Goal: Communication & Community: Answer question/provide support

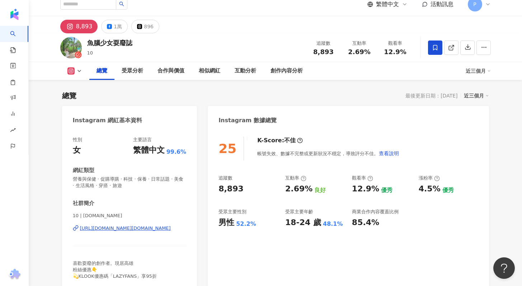
scroll to position [137, 0]
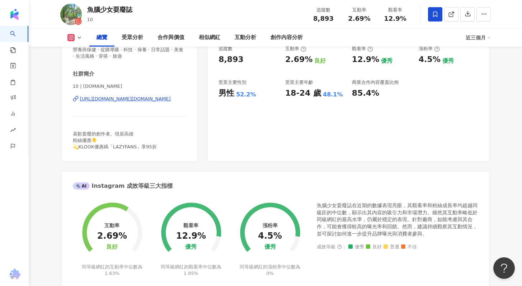
click at [79, 38] on icon at bounding box center [79, 38] width 6 height 6
click at [74, 70] on button "Facebook" at bounding box center [86, 68] width 43 height 10
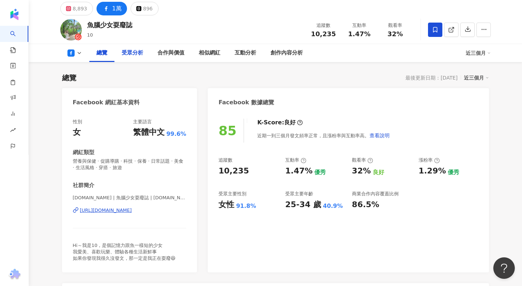
scroll to position [84, 0]
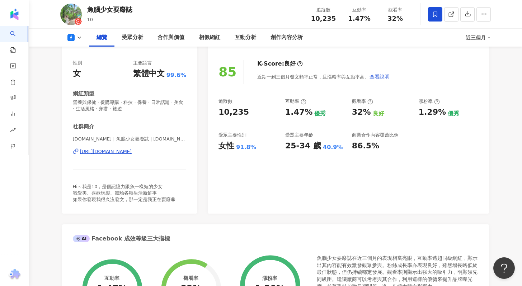
click at [75, 39] on button at bounding box center [74, 37] width 29 height 7
click at [86, 53] on button "Instagram" at bounding box center [86, 51] width 43 height 10
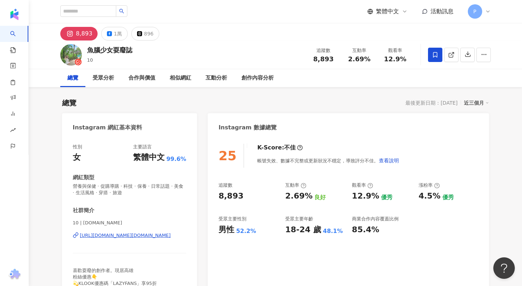
scroll to position [85, 0]
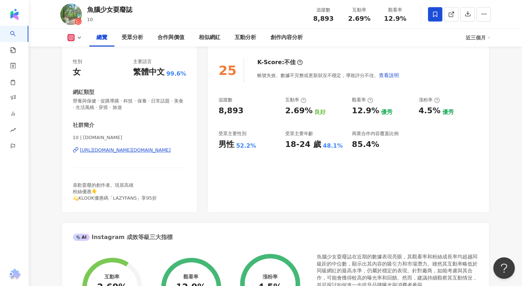
click at [70, 37] on rect at bounding box center [71, 37] width 6 height 5
click at [83, 71] on button "Facebook" at bounding box center [86, 67] width 43 height 10
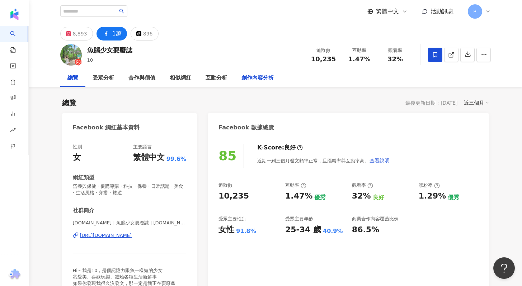
click at [263, 79] on div "創作內容分析" at bounding box center [257, 78] width 32 height 9
click at [81, 26] on div "8,893 1萬 896" at bounding box center [275, 31] width 459 height 17
click at [81, 32] on div "8,893" at bounding box center [80, 34] width 14 height 10
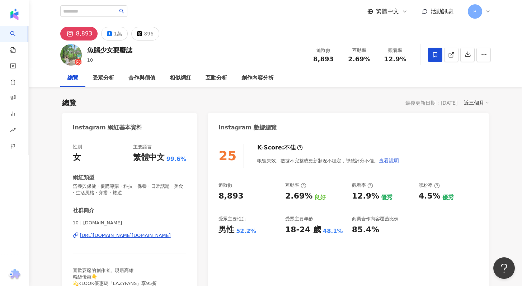
click at [390, 160] on span "查看說明" at bounding box center [389, 161] width 20 height 6
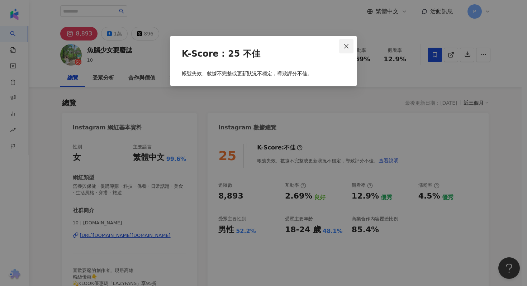
click at [351, 46] on span "Close" at bounding box center [346, 46] width 14 height 6
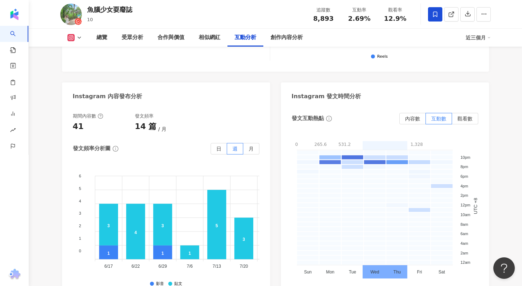
scroll to position [1800, 0]
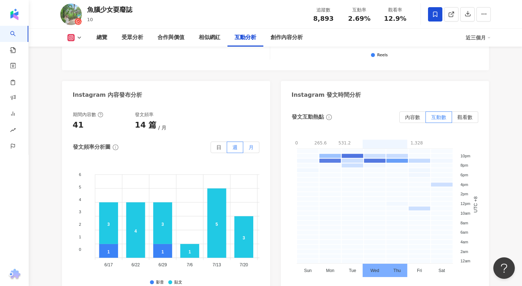
click at [255, 142] on label "月" at bounding box center [251, 147] width 16 height 11
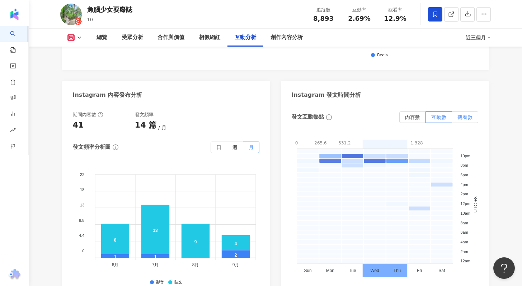
click at [461, 114] on span "觀看數" at bounding box center [464, 117] width 15 height 6
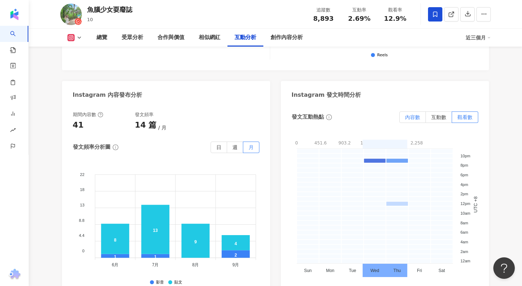
click at [412, 114] on span "內容數" at bounding box center [412, 117] width 15 height 6
click at [431, 114] on span "互動數" at bounding box center [438, 117] width 15 height 6
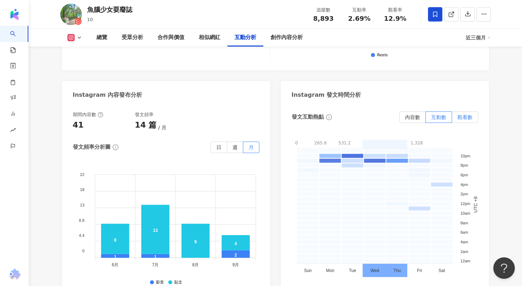
click at [464, 114] on span "觀看數" at bounding box center [464, 117] width 15 height 6
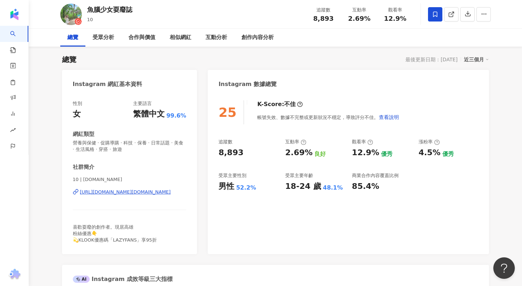
scroll to position [0, 0]
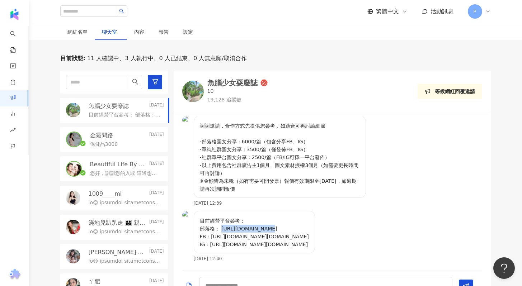
scroll to position [228, 0]
click at [304, 193] on p "謝謝邀請，合作方式先提供您參考，如適合可再討論細節 -部落格圖文分享：6000/篇（包含分享FB、IG） -單純社群圖文分享：3500/篇（僅發佈FB、IG）…" at bounding box center [280, 157] width 160 height 71
drag, startPoint x: 211, startPoint y: 240, endPoint x: 297, endPoint y: 236, distance: 86.2
click at [297, 236] on p "目前經營平台參考： 部落格： https://lazy10.tw FB：https://www.facebook.com/lazy10.tw IG：https…" at bounding box center [254, 233] width 109 height 32
copy p "https://www.facebook.com/lazy10.tw"
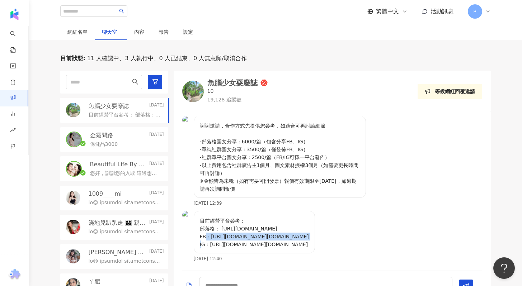
scroll to position [229, 0]
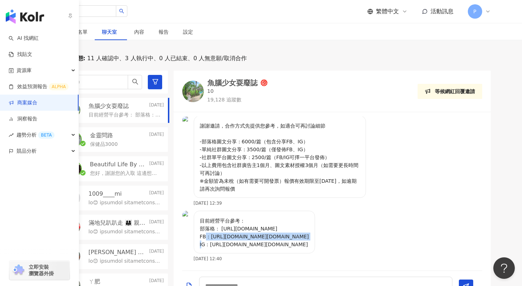
click at [28, 106] on link "商案媒合" at bounding box center [23, 102] width 29 height 7
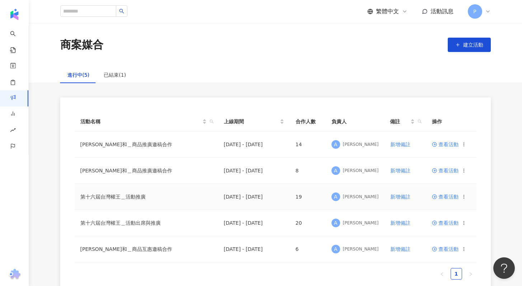
click at [449, 197] on span "查看活動" at bounding box center [445, 196] width 27 height 5
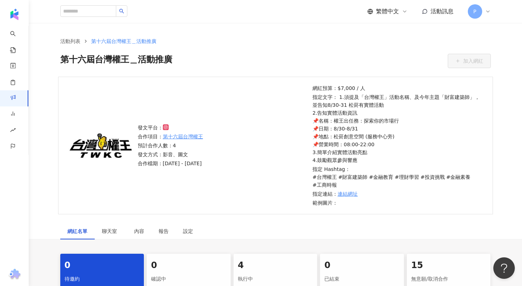
scroll to position [122, 0]
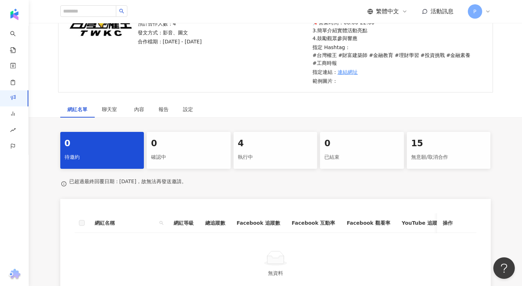
click at [269, 144] on div "4" at bounding box center [275, 144] width 75 height 12
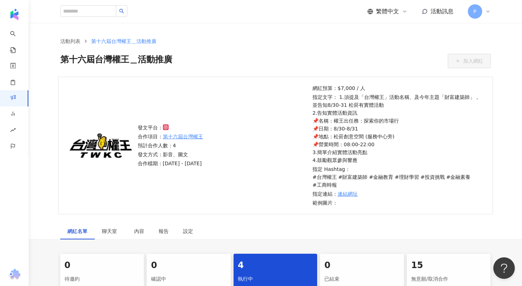
click at [436, 14] on span "活動訊息" at bounding box center [441, 11] width 23 height 7
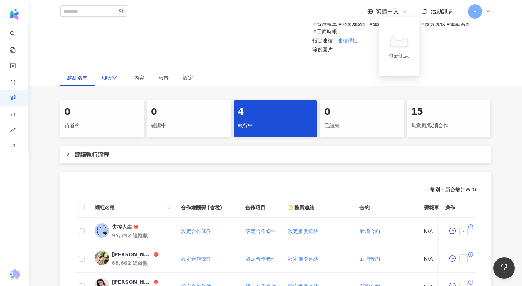
click at [117, 78] on span "聊天室" at bounding box center [111, 77] width 18 height 5
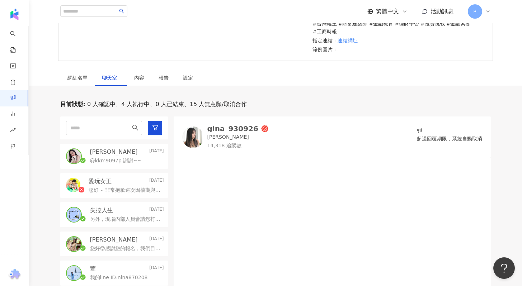
click at [115, 161] on p "@kkm9097p 謝謝~~" at bounding box center [116, 160] width 52 height 7
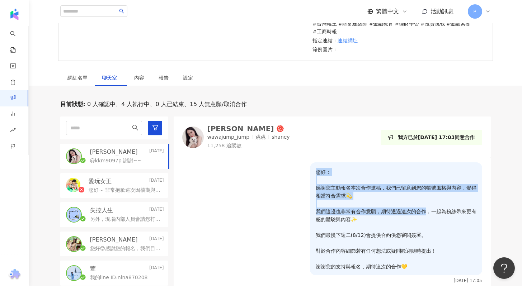
drag, startPoint x: 309, startPoint y: 171, endPoint x: 420, endPoint y: 212, distance: 118.2
click at [420, 212] on div "您好： 感謝您主動報名本次合作邀稿，我們已留意到您的帳號風格與內容，覺得相當符合需求💫 我們這邊也非常有合作意願，期待透過這次的合作，一起為粉絲帶來更有感的體…" at bounding box center [396, 218] width 172 height 113
click at [385, 203] on p "您好： 感謝您主動報名本次合作邀稿，我們已留意到您的帳號風格與內容，覺得相當符合需求💫 我們這邊也非常有合作意願，期待透過這次的合作，一起為粉絲帶來更有感的體…" at bounding box center [396, 219] width 161 height 103
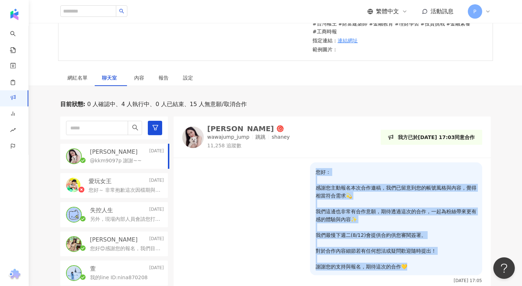
drag, startPoint x: 311, startPoint y: 171, endPoint x: 424, endPoint y: 250, distance: 138.2
click at [426, 270] on p "您好： 感謝您主動報名本次合作邀稿，我們已留意到您的帳號風格與內容，覺得相當符合需求💫 我們這邊也非常有合作意願，期待透過這次的合作，一起為粉絲帶來更有感的體…" at bounding box center [396, 219] width 161 height 103
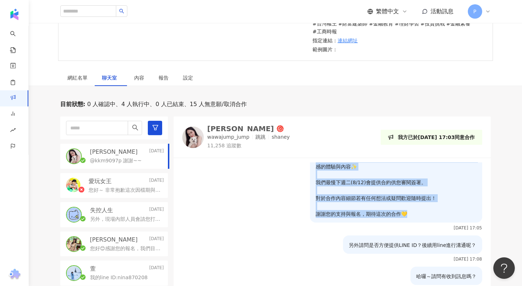
scroll to position [66, 0]
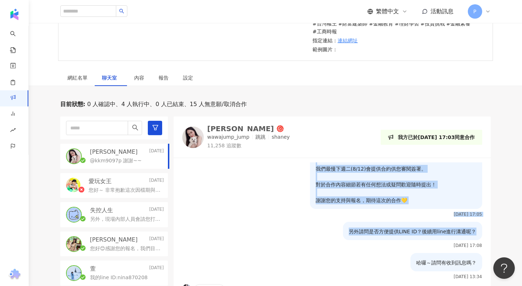
drag, startPoint x: 345, startPoint y: 232, endPoint x: 499, endPoint y: 233, distance: 154.2
click at [499, 233] on div "目前狀態 : 0 人確認中、4 人執行中、0 人已結束、15 人無意願/取消合作 Shan Chang 2025/8/13 @kkm9097p 謝謝~~ 愛玩…" at bounding box center [275, 223] width 459 height 247
click at [450, 194] on p "您好： 感謝您主動報名本次合作邀稿，我們已留意到您的帳號風格與內容，覺得相當符合需求💫 我們這邊也非常有合作意願，期待透過這次的合作，一起為粉絲帶來更有感的體…" at bounding box center [396, 153] width 161 height 103
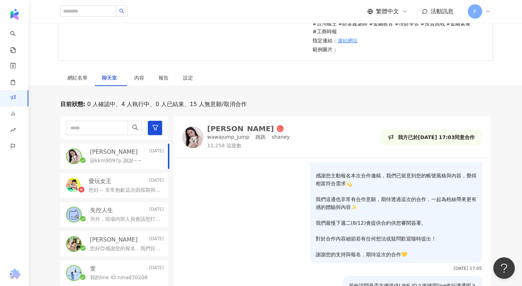
scroll to position [0, 0]
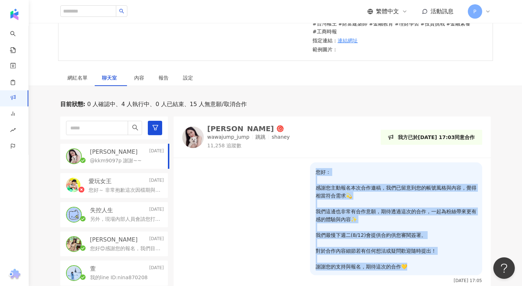
drag, startPoint x: 387, startPoint y: 238, endPoint x: 402, endPoint y: 267, distance: 32.7
click at [402, 267] on p "您好： 感謝您主動報名本次合作邀稿，我們已留意到您的帳號風格與內容，覺得相當符合需求💫 我們這邊也非常有合作意願，期待透過這次的合作，一起為粉絲帶來更有感的體…" at bounding box center [396, 219] width 161 height 103
copy p "您好： 感謝您主動報名本次合作邀稿，我們已留意到您的帳號風格與內容，覺得相當符合需求💫 我們這邊也非常有合作意願，期待透過這次的合作，一起為粉絲帶來更有感的體…"
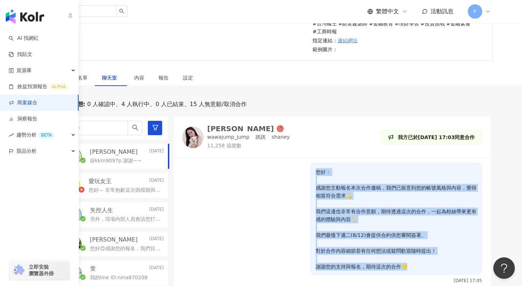
click at [25, 106] on link "商案媒合" at bounding box center [23, 102] width 29 height 7
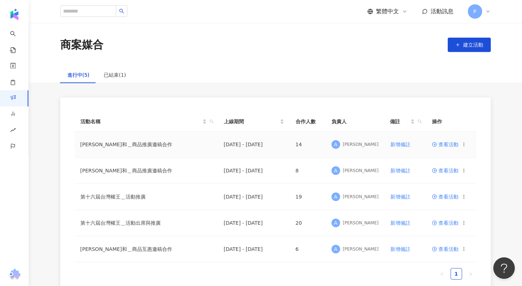
click at [438, 145] on span "查看活動" at bounding box center [445, 144] width 27 height 5
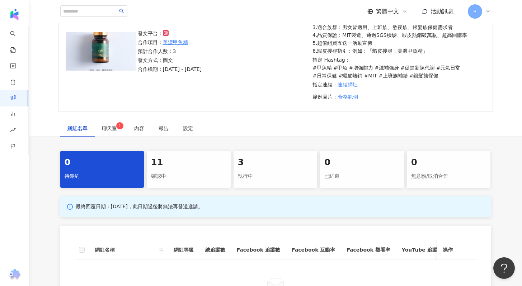
scroll to position [90, 0]
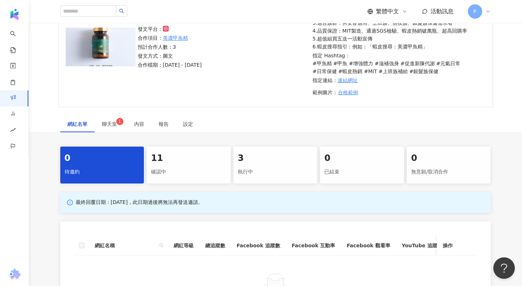
click at [273, 168] on div "執行中" at bounding box center [275, 172] width 75 height 12
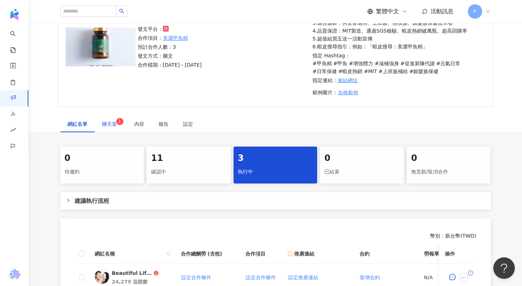
click at [109, 124] on span "聊天室 1" at bounding box center [111, 124] width 18 height 5
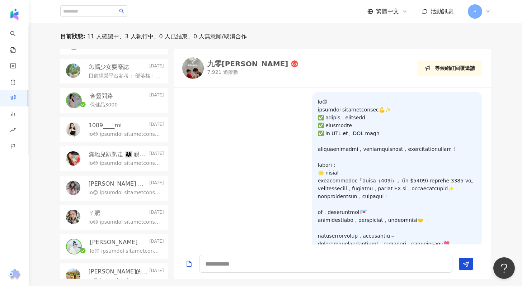
scroll to position [131, 0]
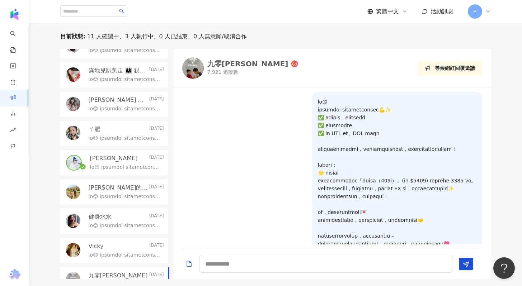
click at [128, 169] on p at bounding box center [125, 167] width 71 height 7
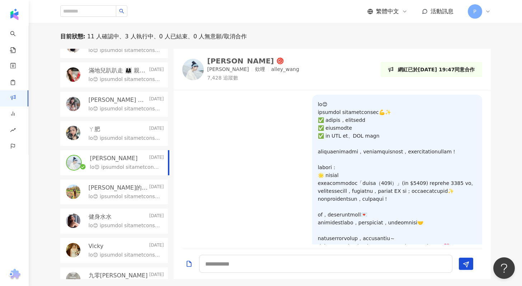
scroll to position [79, 0]
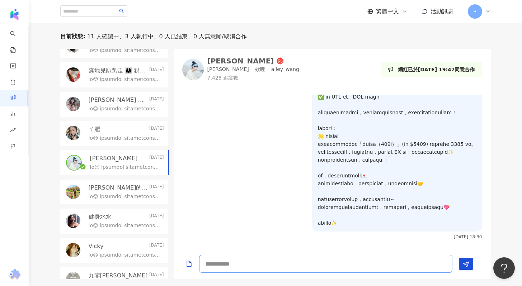
click at [248, 262] on textarea at bounding box center [325, 264] width 253 height 18
paste textarea "**********"
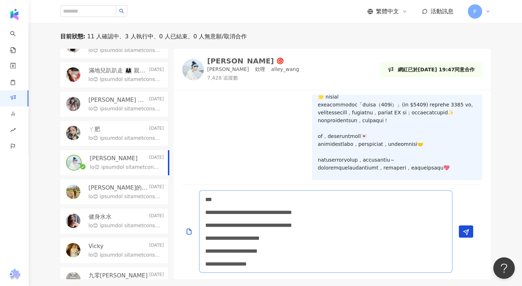
scroll to position [143, 0]
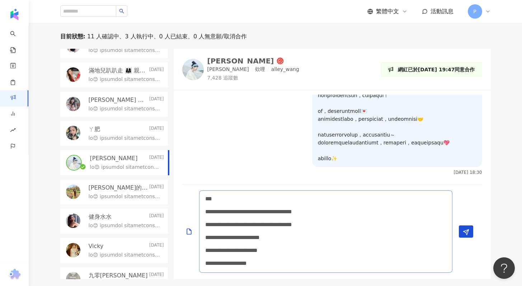
drag, startPoint x: 222, startPoint y: 212, endPoint x: 247, endPoint y: 209, distance: 25.2
click at [247, 209] on textarea "**********" at bounding box center [325, 231] width 253 height 82
drag, startPoint x: 270, startPoint y: 212, endPoint x: 419, endPoint y: 212, distance: 149.2
click at [419, 212] on textarea "**********" at bounding box center [325, 231] width 253 height 82
click at [313, 266] on textarea "**********" at bounding box center [325, 231] width 253 height 82
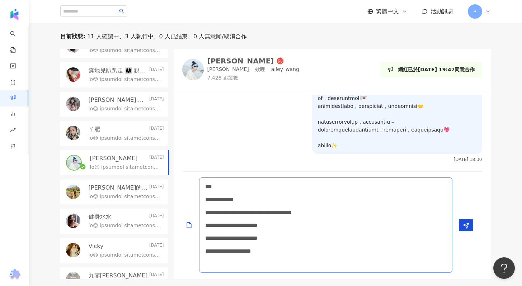
scroll to position [156, 0]
click at [326, 226] on textarea "**********" at bounding box center [325, 225] width 253 height 95
click at [210, 269] on textarea "**********" at bounding box center [325, 225] width 253 height 95
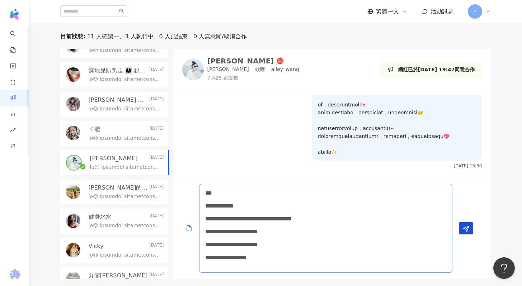
scroll to position [143, 0]
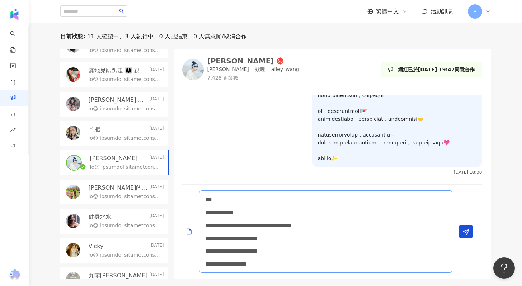
click at [257, 264] on textarea "**********" at bounding box center [325, 231] width 253 height 82
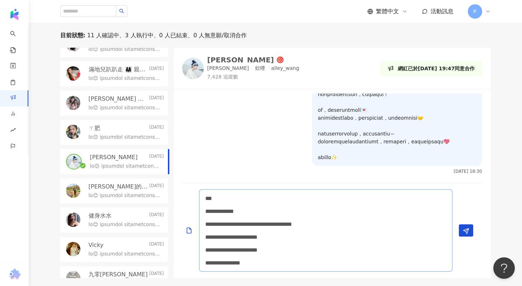
scroll to position [205, 0]
click at [332, 238] on textarea "**********" at bounding box center [325, 230] width 253 height 82
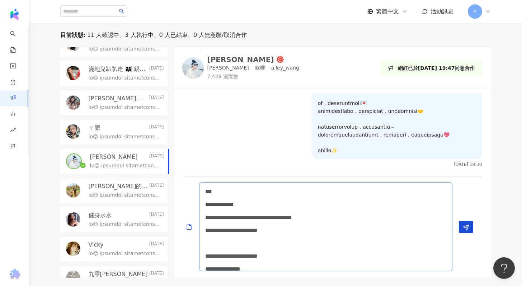
scroll to position [156, 0]
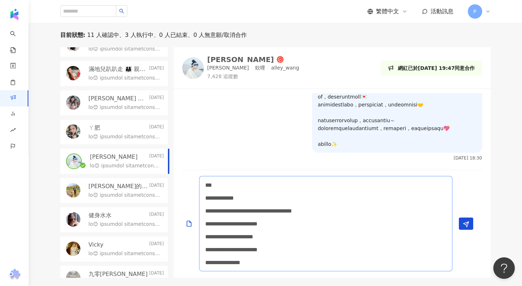
type textarea "**********"
click at [318, 260] on textarea "**********" at bounding box center [325, 223] width 253 height 95
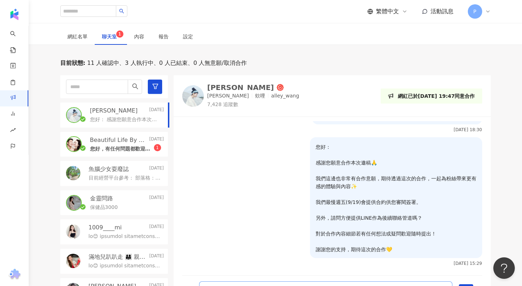
scroll to position [160, 0]
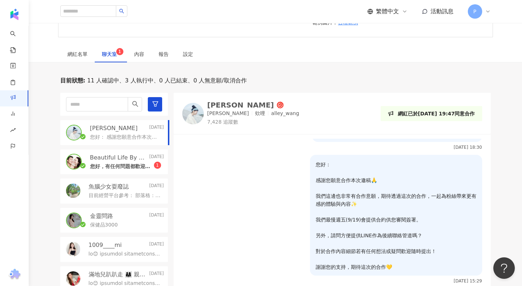
click at [120, 220] on div "金靈問路 2025/9/15" at bounding box center [127, 216] width 74 height 8
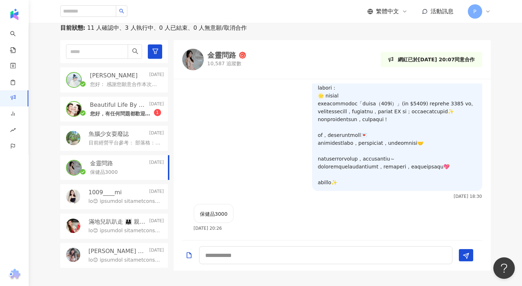
scroll to position [277, 0]
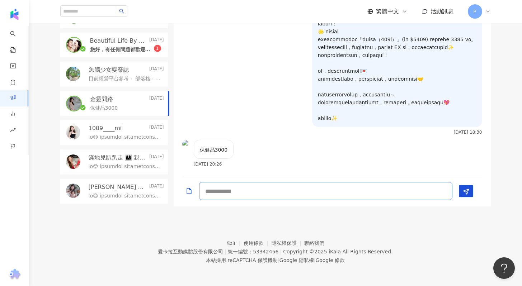
click at [251, 193] on textarea at bounding box center [325, 191] width 253 height 18
type textarea "**********"
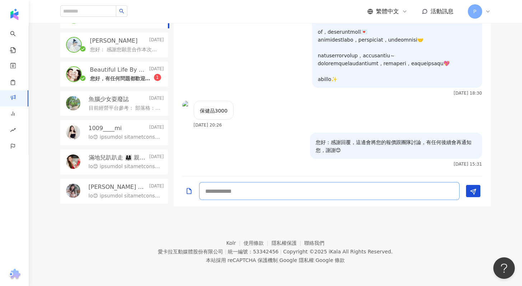
scroll to position [147, 0]
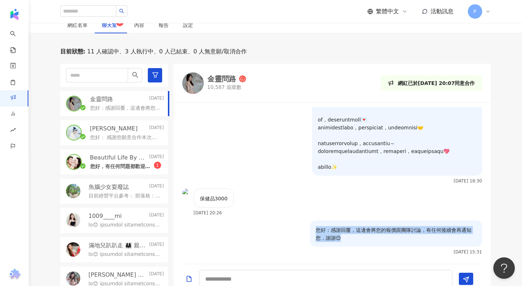
drag, startPoint x: 339, startPoint y: 237, endPoint x: 310, endPoint y: 231, distance: 29.8
click at [316, 231] on p "您好：感謝回覆，這邊會將您的報價跟團隊討論，有任何後續會再通知您，謝謝😊" at bounding box center [396, 234] width 161 height 16
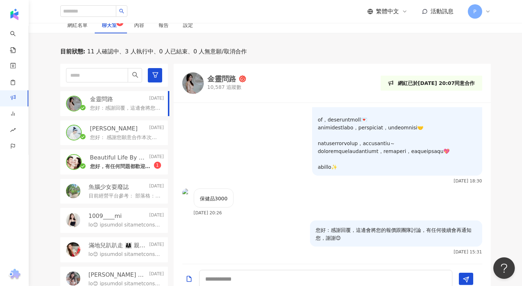
click at [115, 194] on p "目前經營平台參考： 部落格： https://lazy10.tw FB：https://www.facebook.com/lazy10.tw IG：https…" at bounding box center [125, 196] width 72 height 7
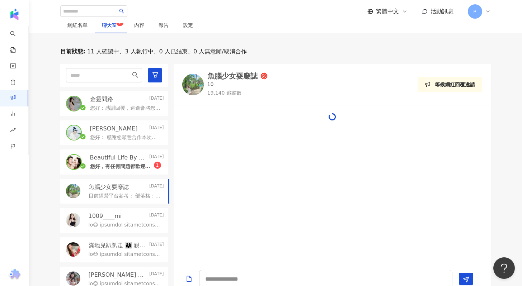
scroll to position [229, 0]
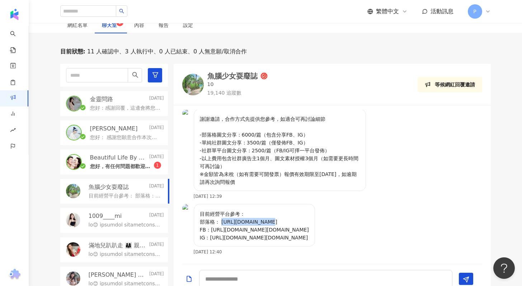
drag, startPoint x: 221, startPoint y: 223, endPoint x: 263, endPoint y: 222, distance: 42.0
click at [263, 222] on p "目前經營平台參考： 部落格： https://lazy10.tw FB：https://www.facebook.com/lazy10.tw IG：https…" at bounding box center [254, 226] width 109 height 32
copy p "https://lazy10.tw"
drag, startPoint x: 211, startPoint y: 231, endPoint x: 301, endPoint y: 231, distance: 90.0
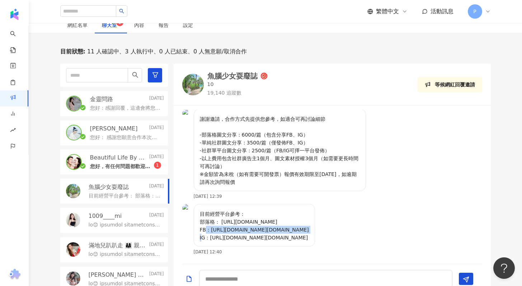
click at [301, 231] on div "目前經營平台參考： 部落格： https://lazy10.tw FB：https://www.facebook.com/lazy10.tw IG：https…" at bounding box center [254, 225] width 121 height 43
copy p "https://www.facebook.com/lazy10.tw"
click at [122, 107] on p "您好：感謝回覆，這邊會將您的報價跟團隊討論，有任何後續會再通知您，謝謝😊" at bounding box center [125, 108] width 71 height 7
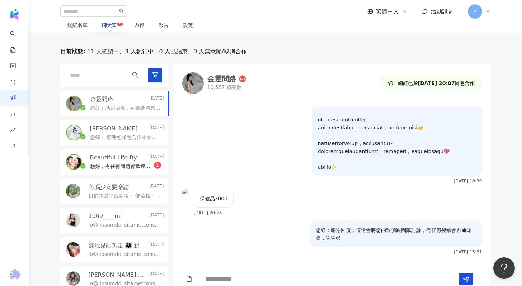
scroll to position [147, 0]
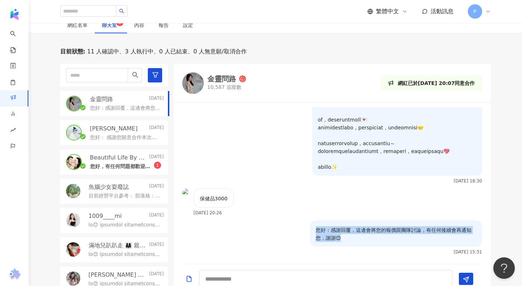
drag, startPoint x: 310, startPoint y: 228, endPoint x: 344, endPoint y: 240, distance: 35.7
click at [344, 240] on p "您好：感謝回覆，這邊會將您的報價跟團隊討論，有任何後續會再通知您，謝謝😊" at bounding box center [396, 234] width 161 height 16
copy p "您好：感謝回覆，這邊會將您的報價跟團隊討論，有任何後續會再通知您，謝謝😊"
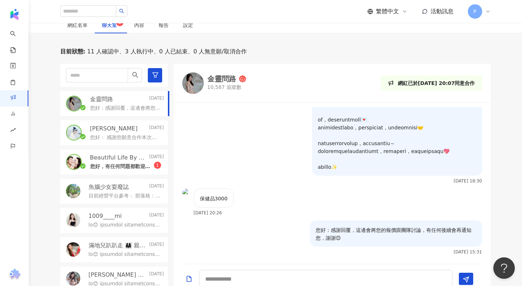
click at [129, 134] on p "您好： 感謝您願意合作本次邀稿🙏 我們這邊也非常有合作意願，期待透過這次的合作，一起為粉絲帶來更有感的體驗與內容✨ 我們最慢週五(9/19)會提供合約供您審閱…" at bounding box center [125, 137] width 71 height 7
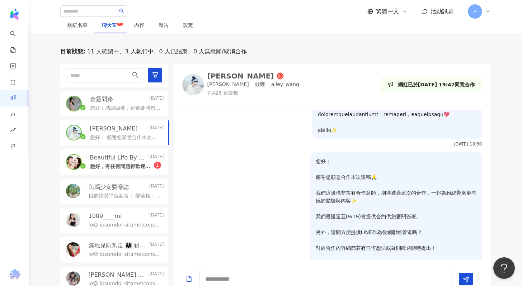
scroll to position [212, 0]
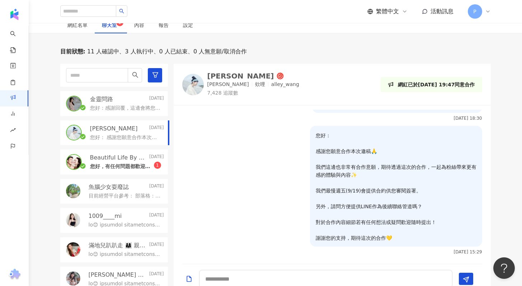
click at [123, 196] on p "目前經營平台參考： 部落格： https://lazy10.tw FB：https://www.facebook.com/lazy10.tw IG：https…" at bounding box center [125, 196] width 72 height 7
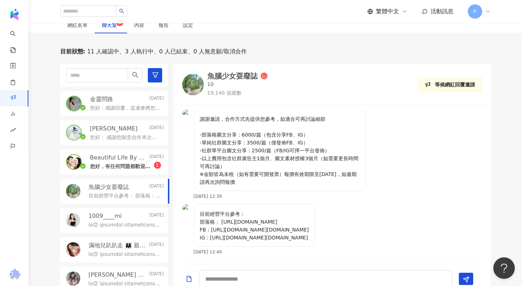
scroll to position [229, 0]
click at [221, 281] on textarea at bounding box center [325, 279] width 253 height 18
paste textarea "**********"
type textarea "**********"
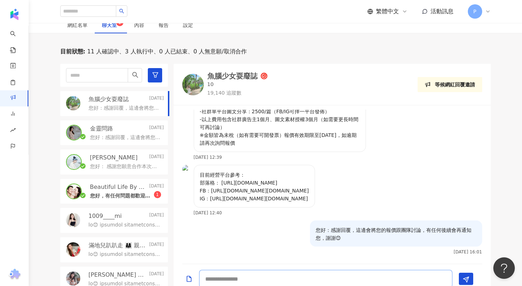
scroll to position [268, 0]
click at [113, 190] on p "Beautiful Life By GM" at bounding box center [119, 187] width 58 height 8
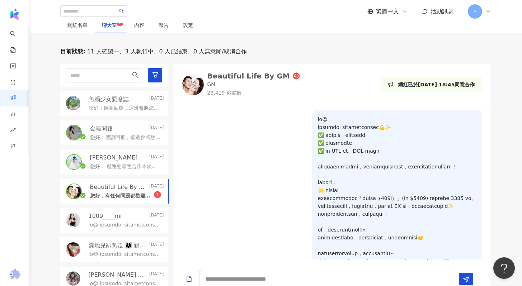
scroll to position [150, 0]
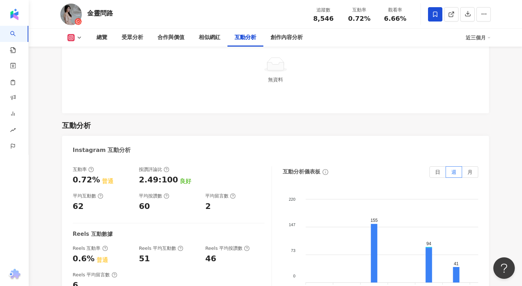
scroll to position [1440, 0]
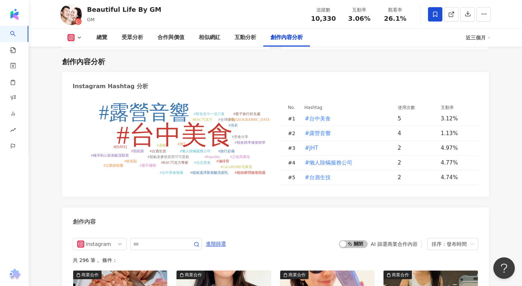
scroll to position [2175, 0]
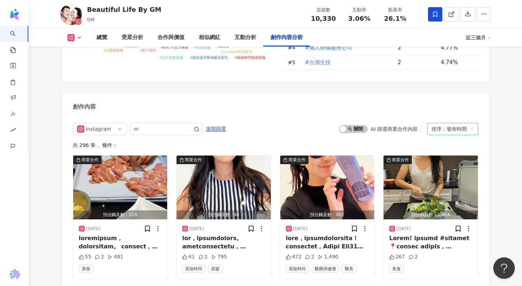
click at [461, 123] on div "排序：發布時間" at bounding box center [449, 128] width 36 height 11
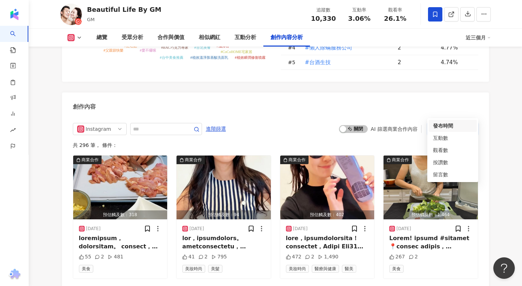
click at [459, 123] on div "排序：發布時間" at bounding box center [449, 128] width 36 height 11
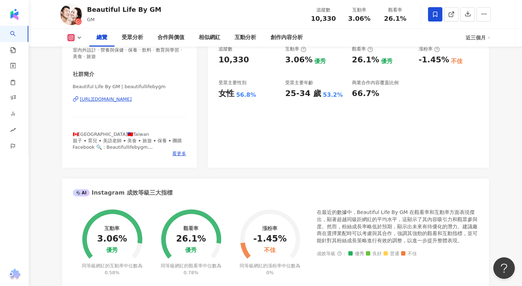
scroll to position [0, 0]
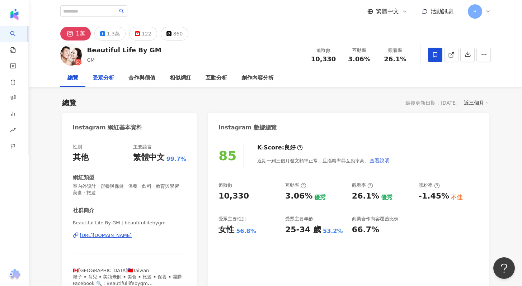
click at [105, 78] on div "受眾分析" at bounding box center [104, 78] width 22 height 9
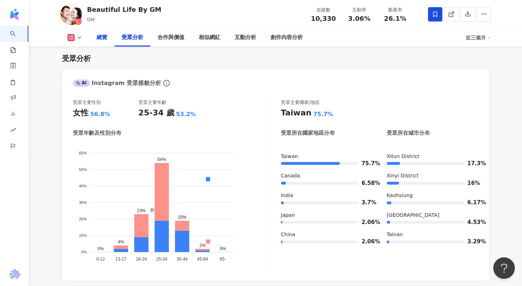
click at [96, 37] on div "總覽" at bounding box center [101, 37] width 11 height 9
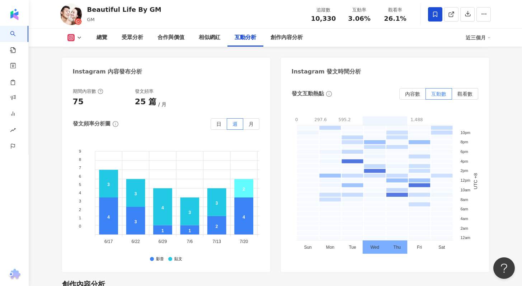
scroll to position [1836, 0]
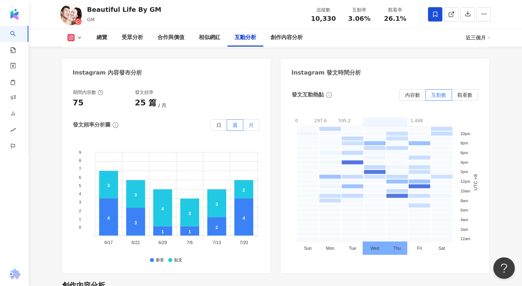
click at [251, 122] on span "月" at bounding box center [251, 125] width 5 height 6
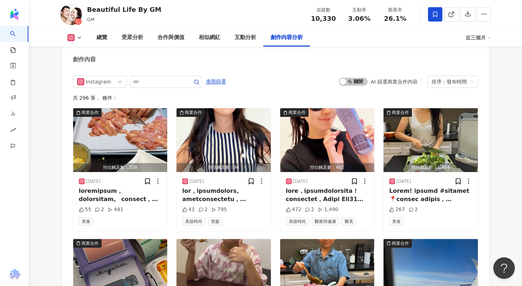
scroll to position [2519, 0]
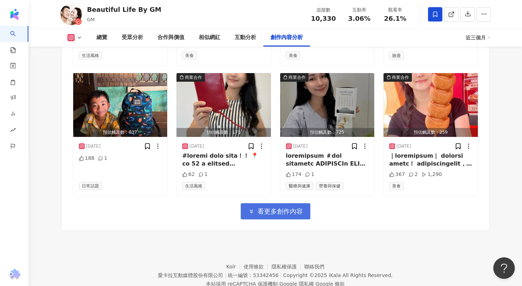
click at [271, 208] on span "看更多創作內容" at bounding box center [279, 212] width 45 height 8
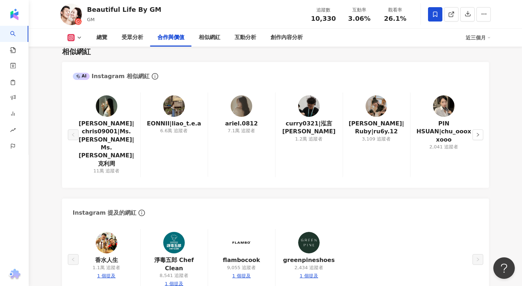
scroll to position [979, 0]
